Goal: Task Accomplishment & Management: Use online tool/utility

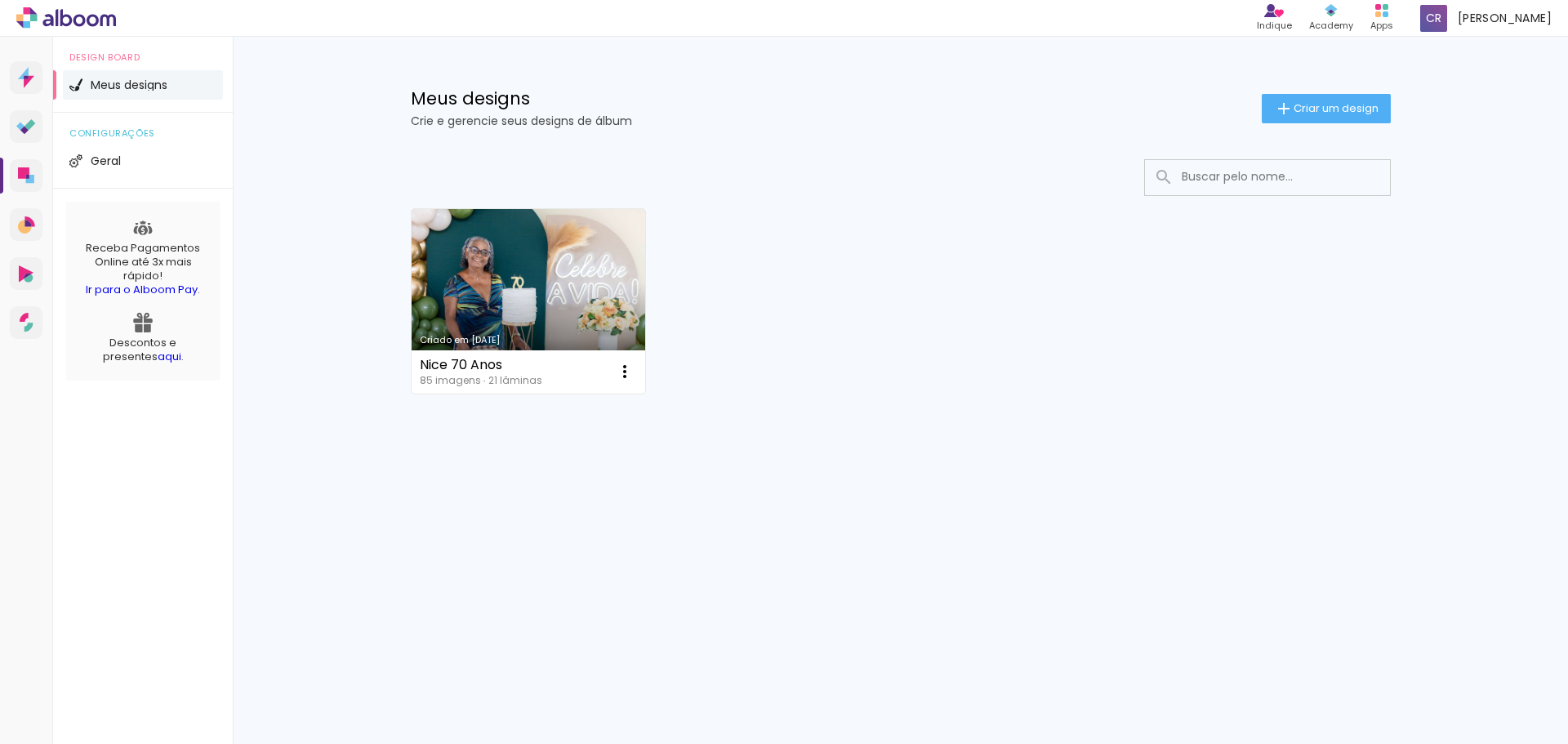
click at [501, 287] on link "Criado em [DATE]" at bounding box center [529, 302] width 234 height 185
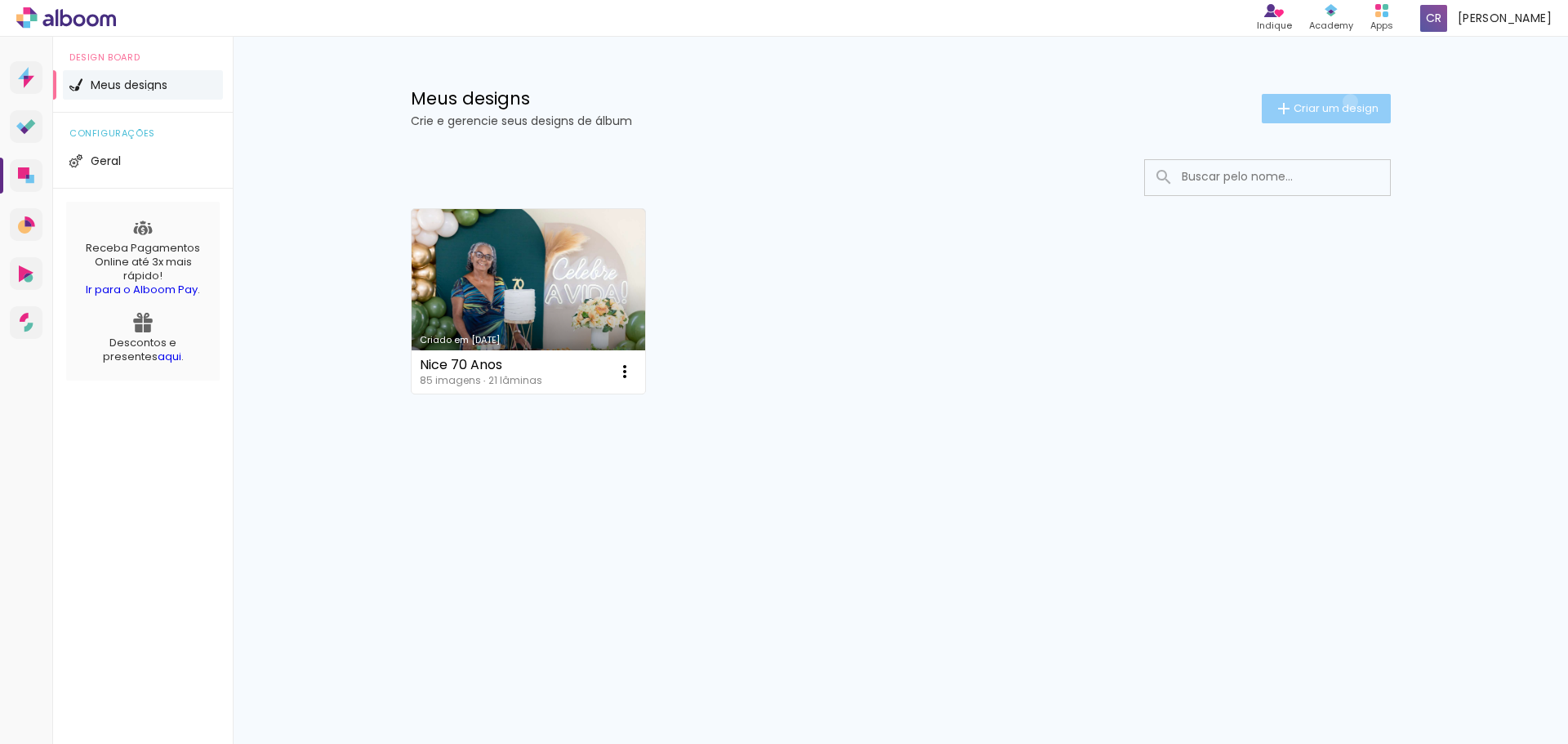
click at [1348, 103] on span "Criar um design" at bounding box center [1335, 108] width 85 height 10
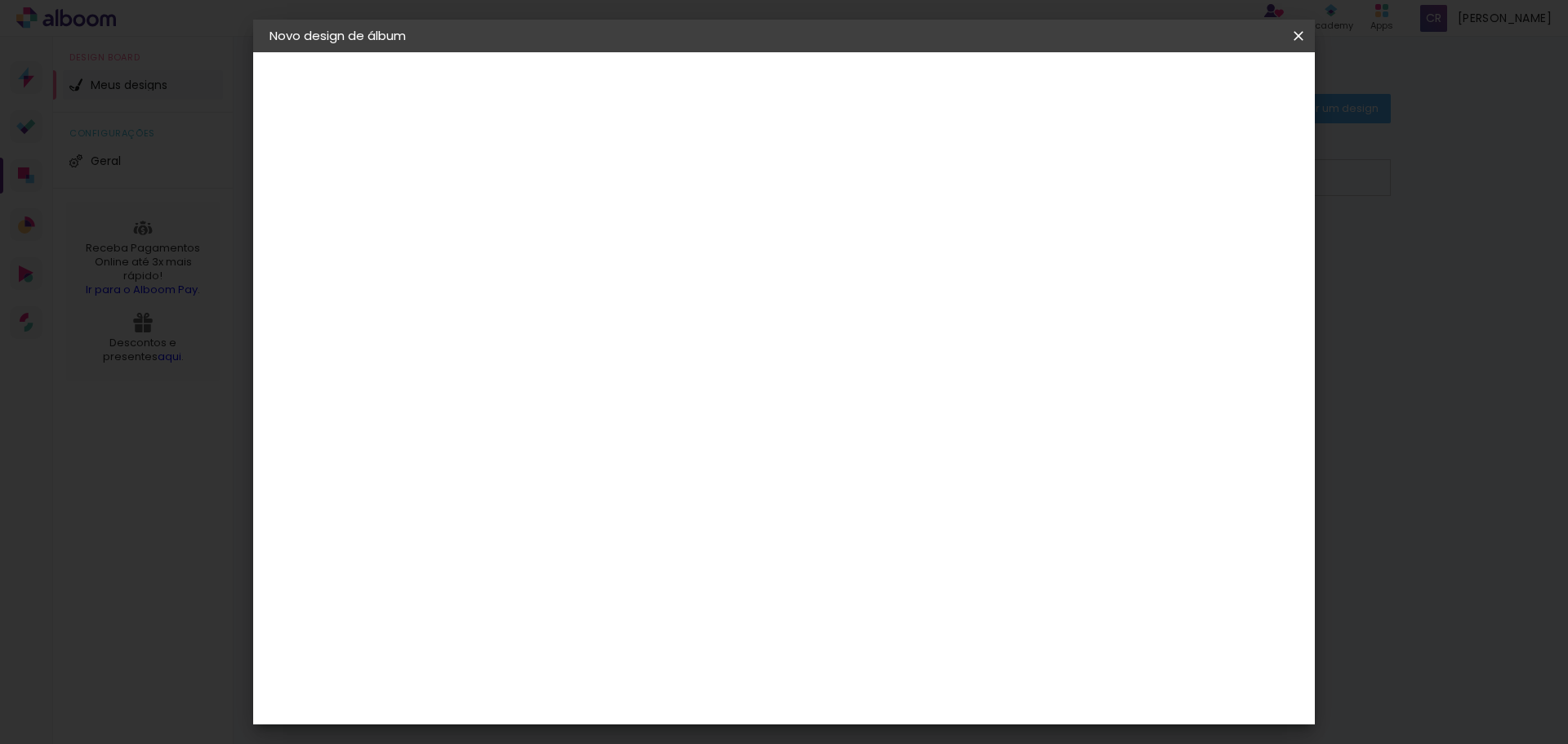
click at [542, 234] on paper-input-container "Título do álbum" at bounding box center [537, 220] width 11 height 42
click at [537, 220] on input at bounding box center [537, 219] width 0 height 26
type input "calebe"
type paper-input "calebe"
click at [704, 75] on paper-button "Avançar" at bounding box center [664, 86] width 80 height 28
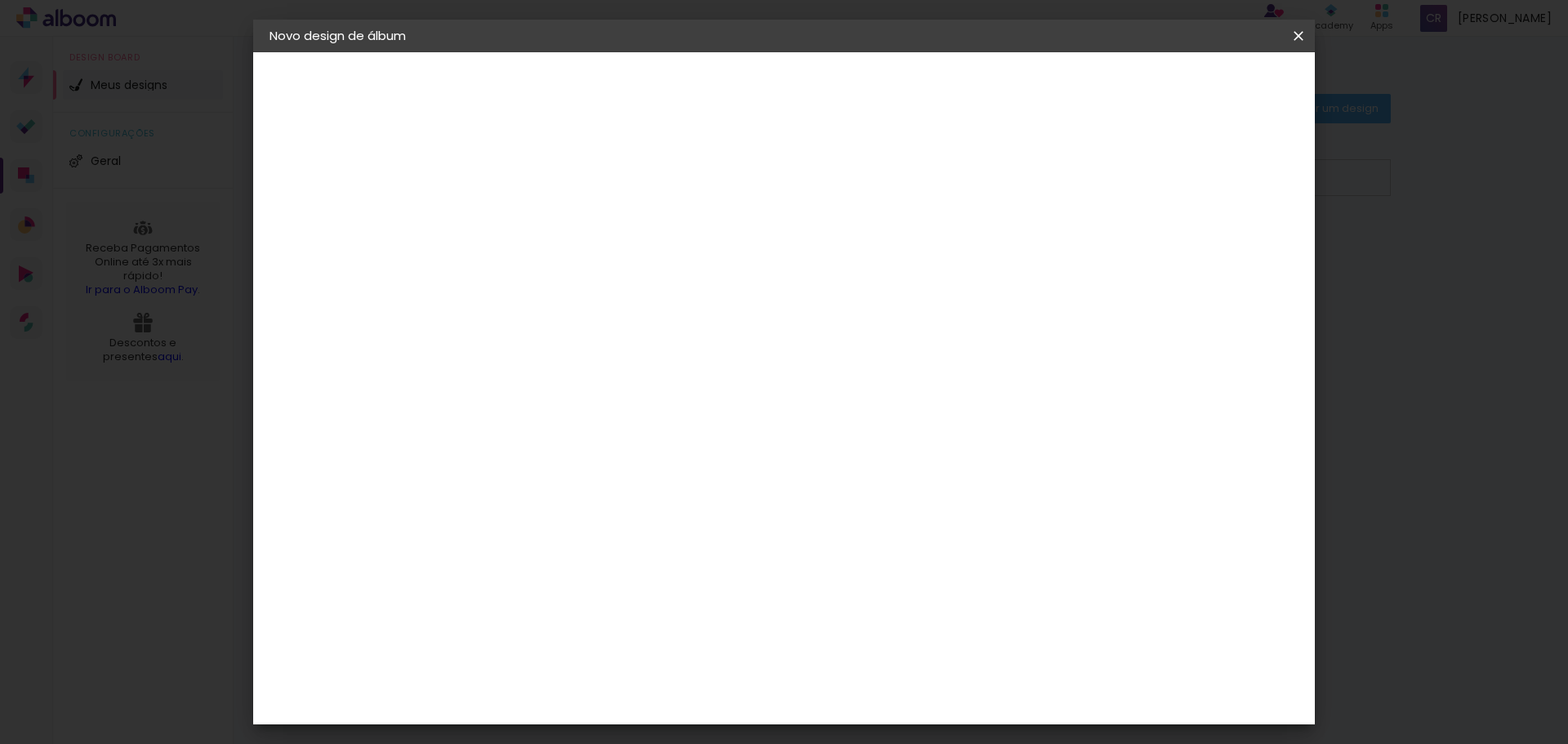
click at [613, 541] on div "AlfaFotoBook" at bounding box center [569, 547] width 87 height 13
click at [0, 0] on slot "Tamanho Livre" at bounding box center [0, 0] width 0 height 0
click at [613, 543] on div "AlfaFotoBook" at bounding box center [569, 547] width 87 height 13
click at [0, 0] on slot "Avançar" at bounding box center [0, 0] width 0 height 0
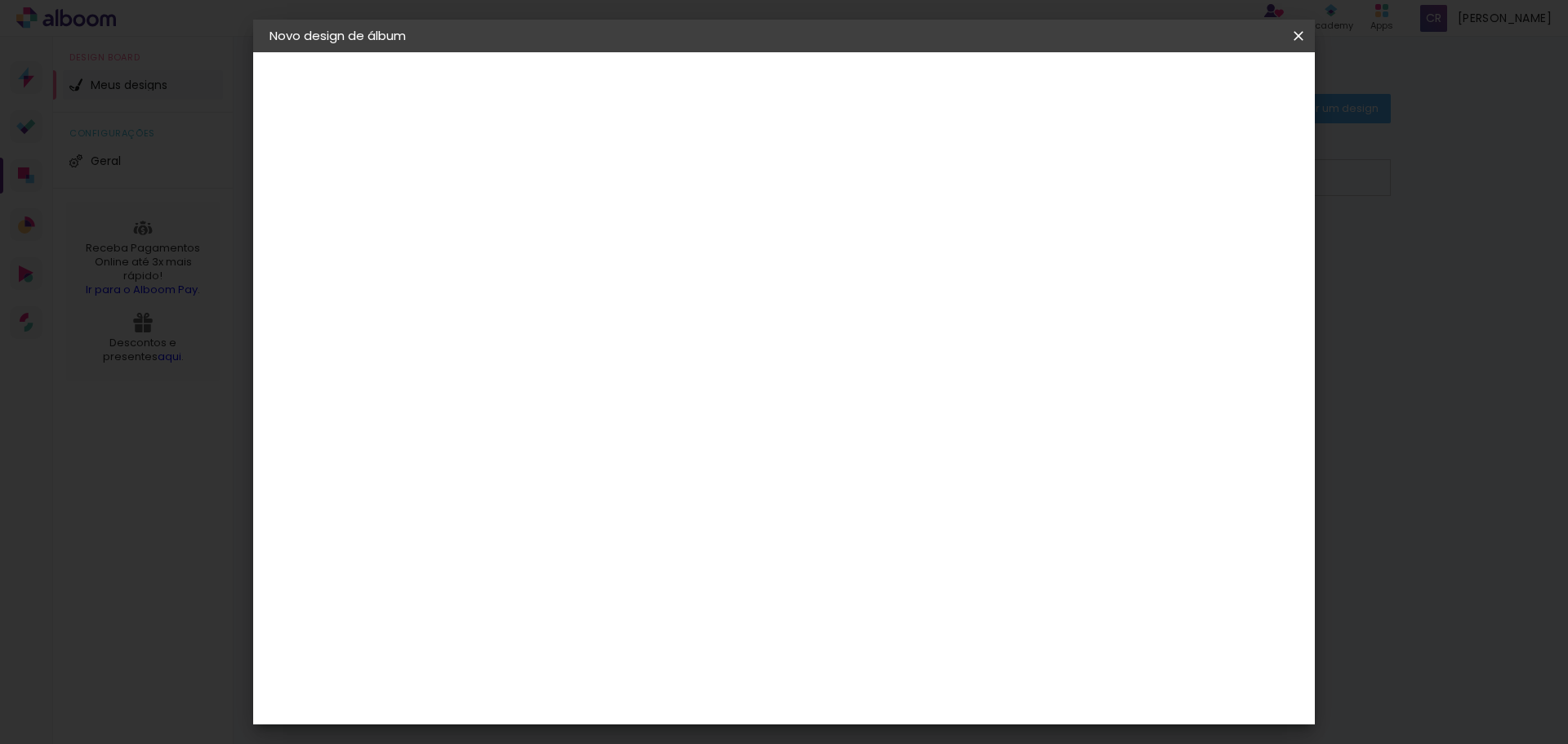
click at [647, 602] on span "Cubic" at bounding box center [609, 623] width 76 height 43
click at [0, 0] on slot "Avançar" at bounding box center [0, 0] width 0 height 0
drag, startPoint x: 1151, startPoint y: 170, endPoint x: 1164, endPoint y: 174, distance: 13.6
click at [1152, 170] on div "mm Mostrar sangria" at bounding box center [852, 176] width 723 height 37
click at [1104, 174] on div at bounding box center [1096, 176] width 14 height 14
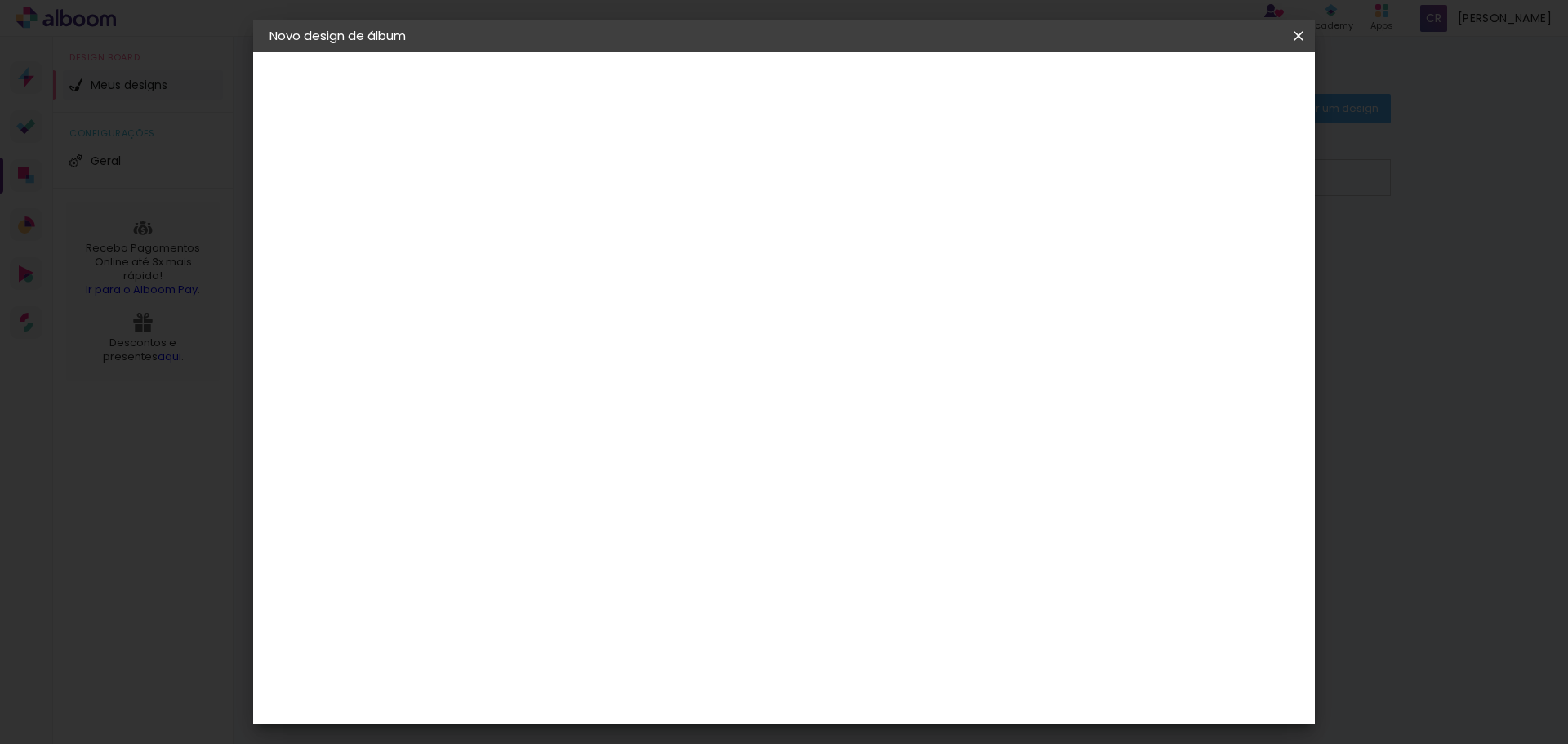
type paper-checkbox "on"
click at [1298, 29] on iron-icon at bounding box center [1298, 35] width 20 height 16
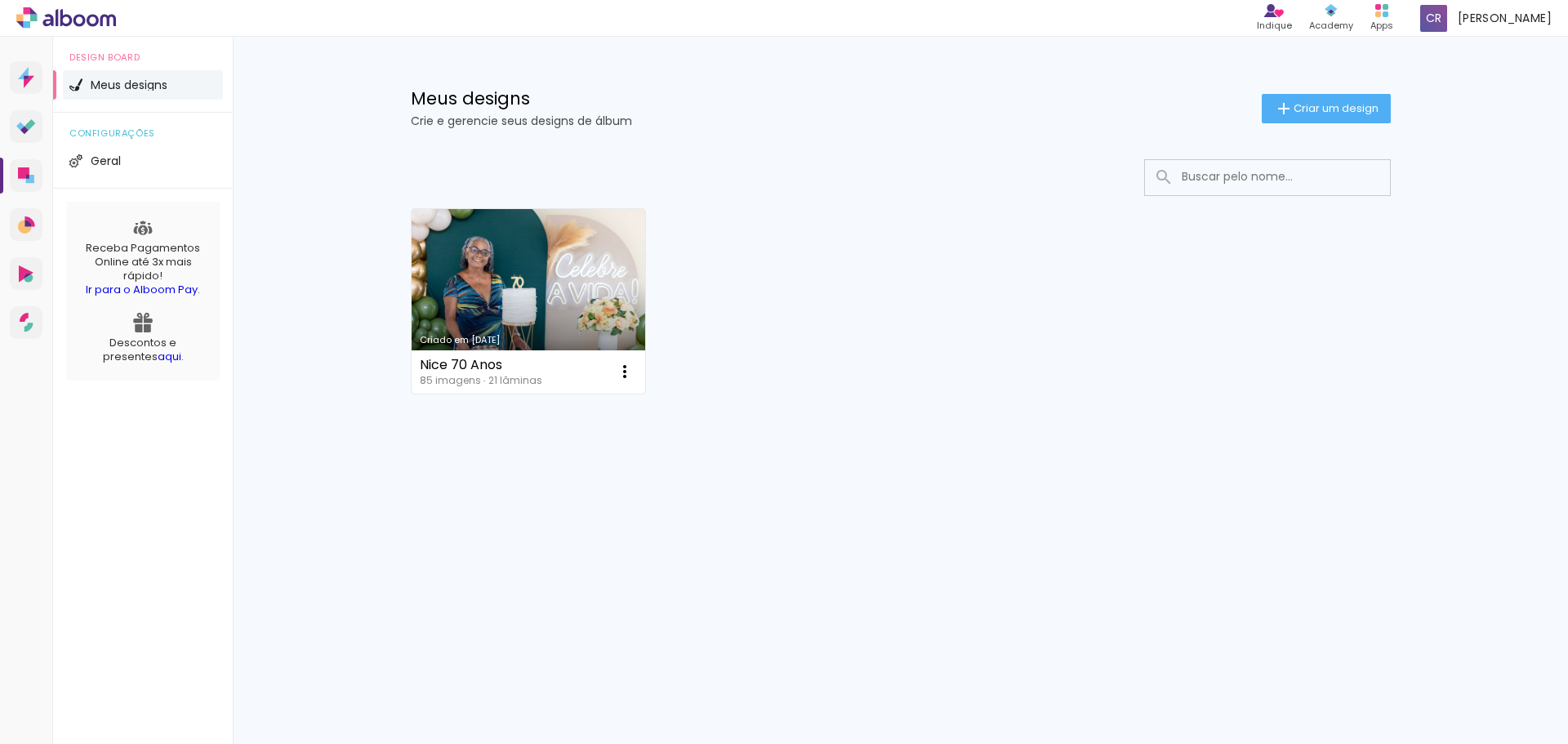
click at [500, 307] on link "Criado em [DATE]" at bounding box center [529, 302] width 234 height 185
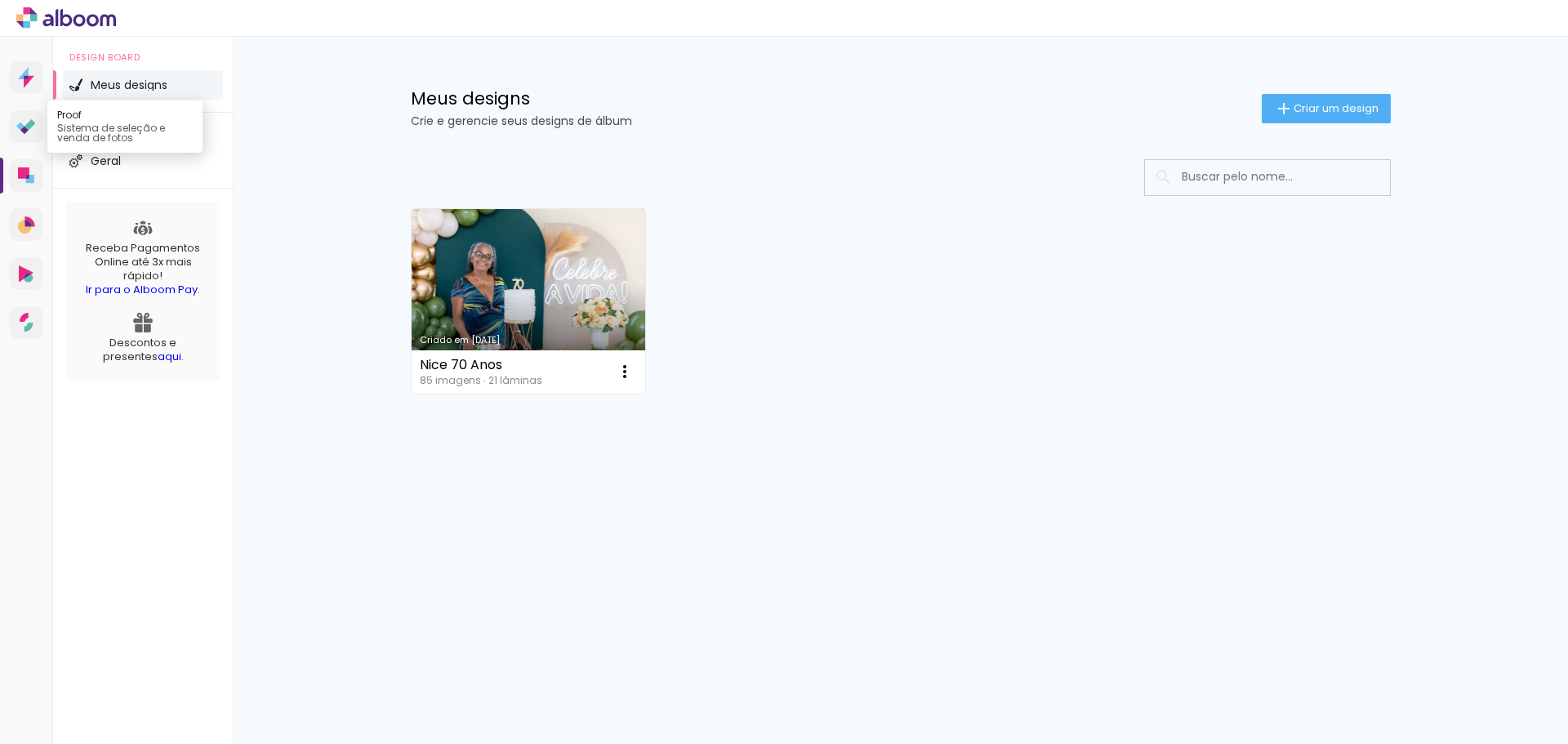
click at [35, 122] on icon at bounding box center [26, 127] width 20 height 15
